Goal: Task Accomplishment & Management: Use online tool/utility

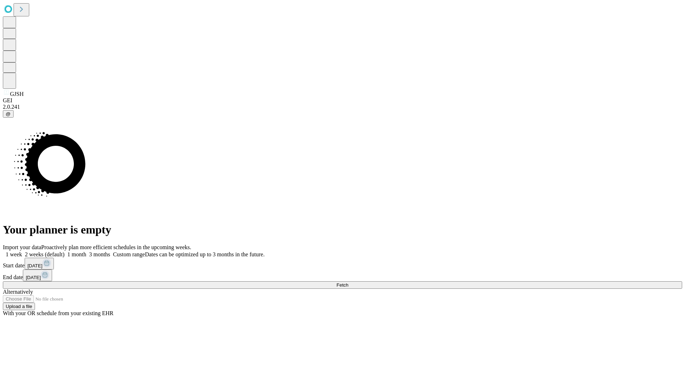
click at [348, 282] on span "Fetch" at bounding box center [342, 284] width 12 height 5
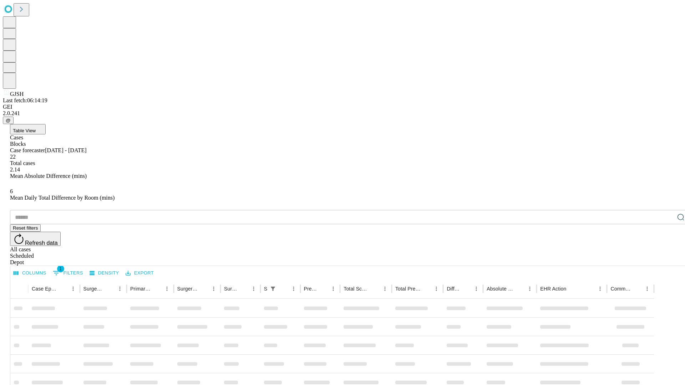
click at [666, 259] on div "Depot" at bounding box center [349, 262] width 679 height 6
